Goal: Task Accomplishment & Management: Manage account settings

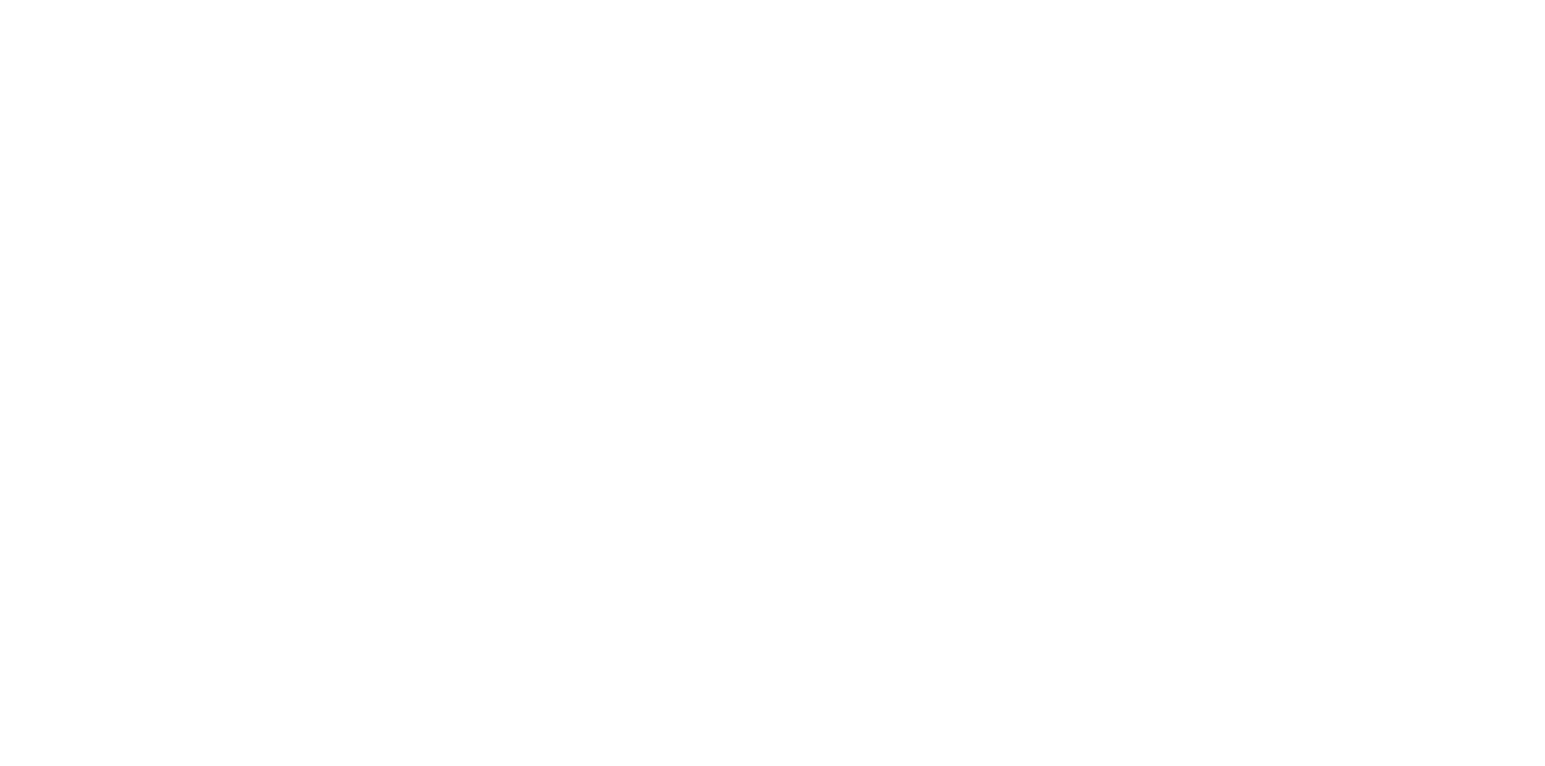
type input "**********"
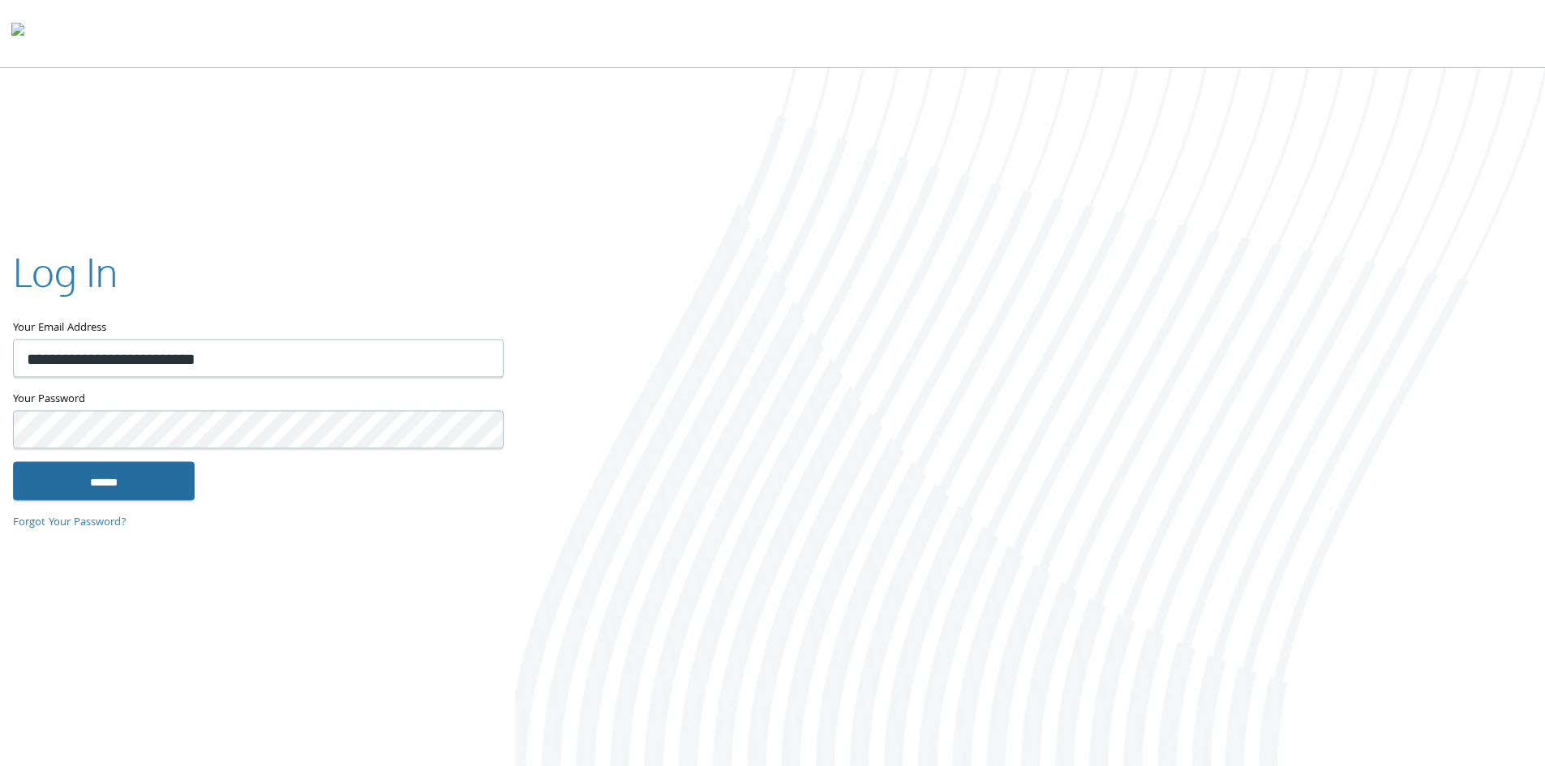
click at [84, 469] on input "******" at bounding box center [104, 480] width 182 height 39
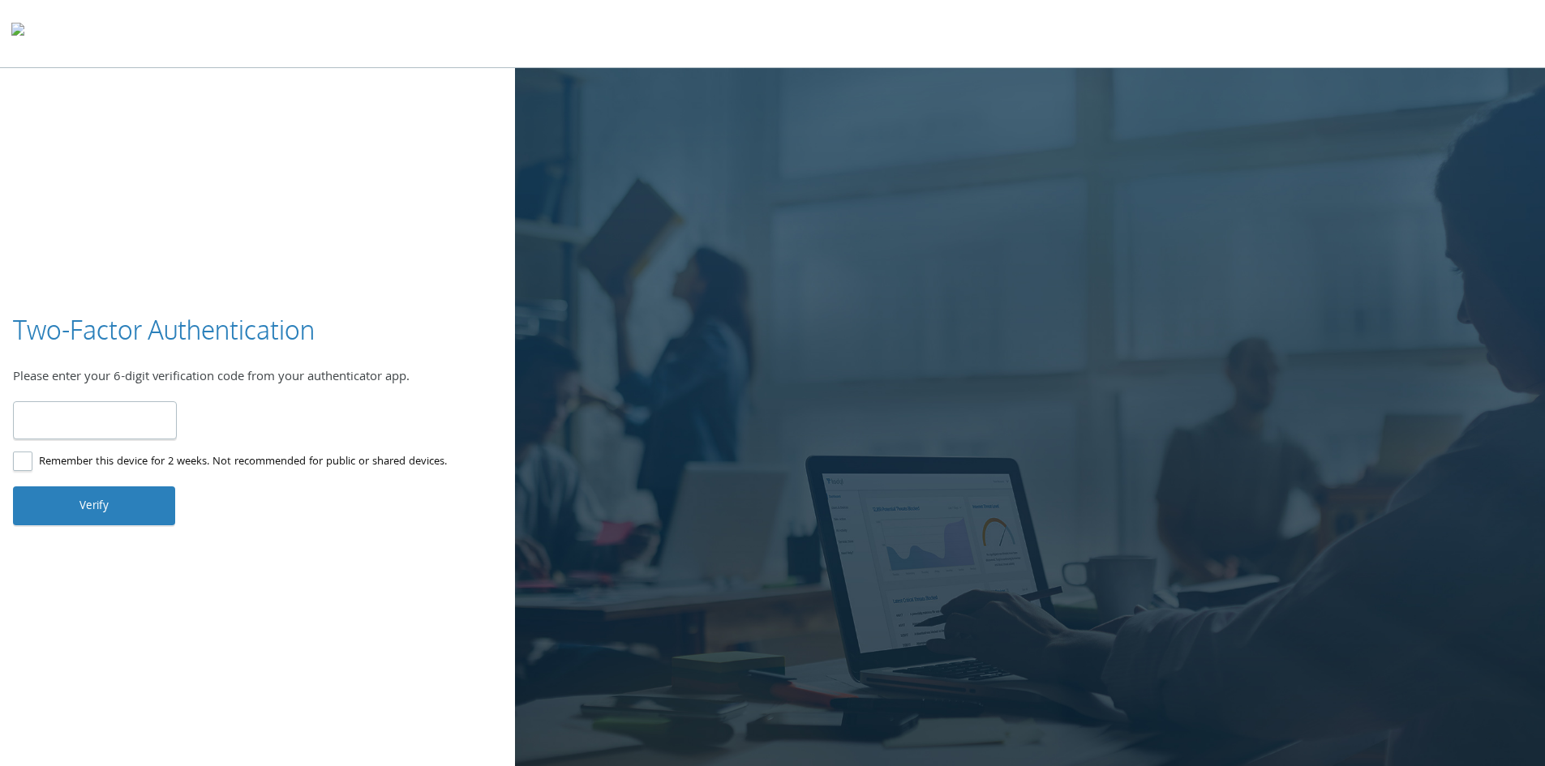
click at [126, 429] on input "number" at bounding box center [95, 420] width 164 height 38
type input "******"
